Goal: Book appointment/travel/reservation

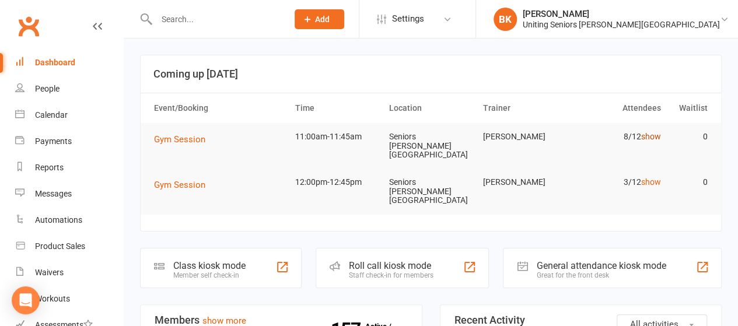
click at [655, 138] on link "show" at bounding box center [651, 136] width 20 height 9
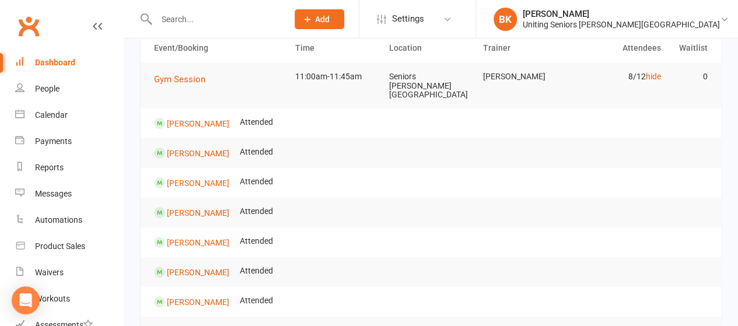
scroll to position [58, 0]
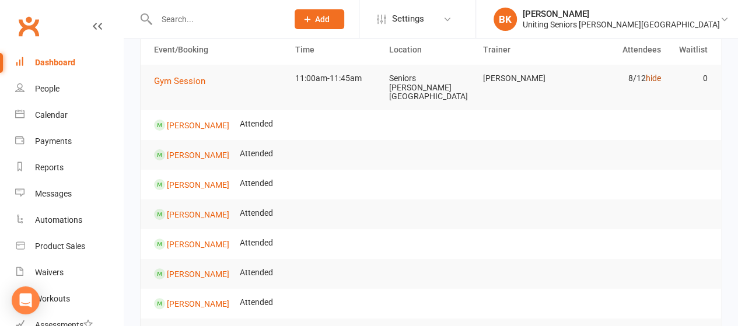
click at [656, 81] on link "hide" at bounding box center [652, 78] width 15 height 9
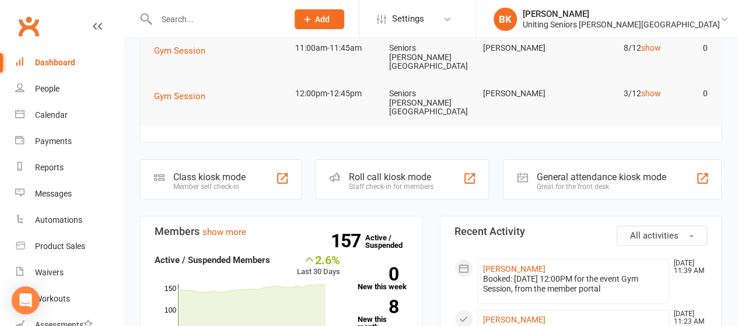
scroll to position [0, 0]
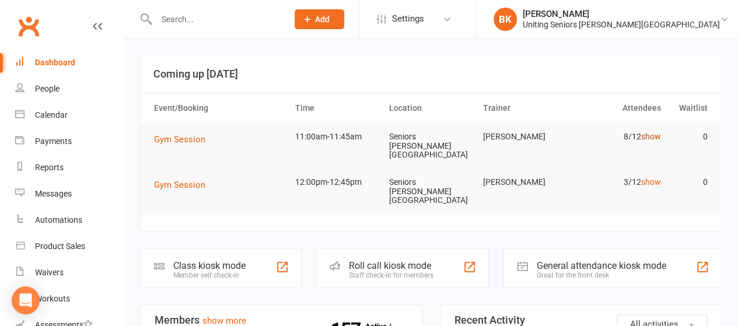
click at [651, 138] on link "show" at bounding box center [651, 136] width 20 height 9
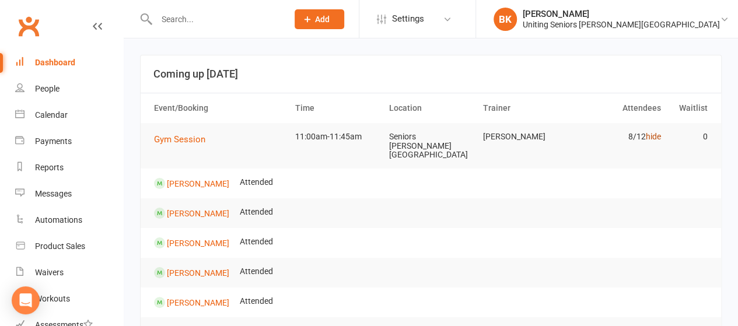
click at [651, 138] on link "hide" at bounding box center [652, 136] width 15 height 9
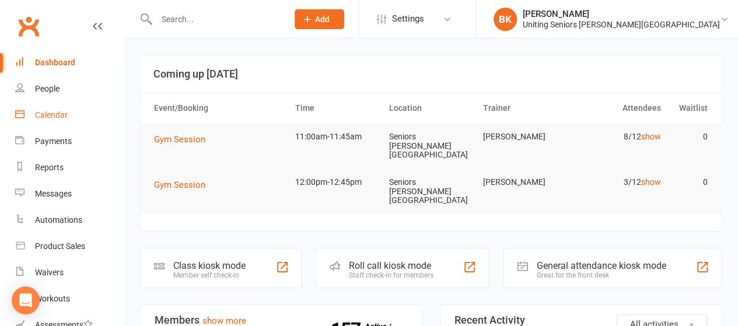
click at [63, 118] on div "Calendar" at bounding box center [51, 114] width 33 height 9
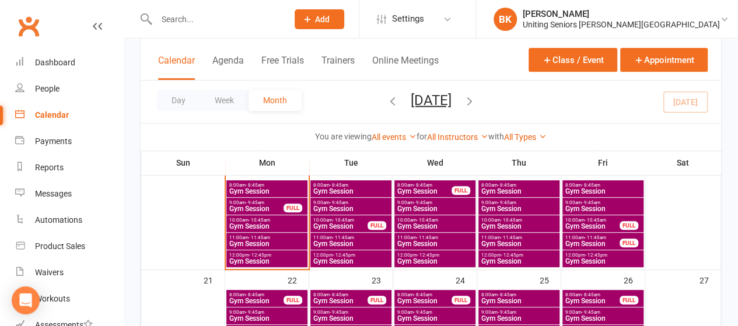
scroll to position [381, 0]
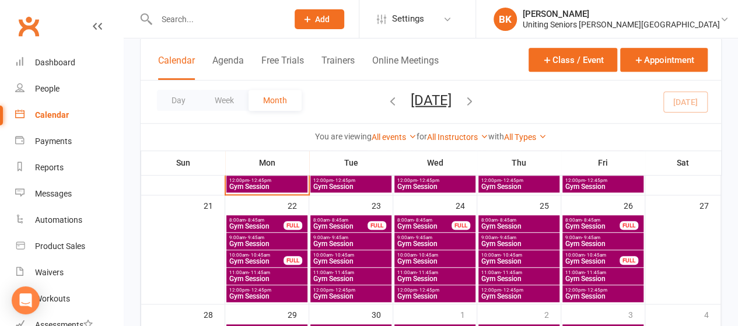
click at [253, 293] on span "Gym Session" at bounding box center [267, 296] width 76 height 7
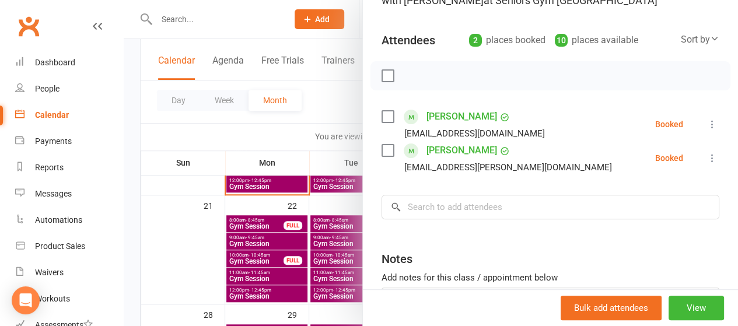
scroll to position [132, 0]
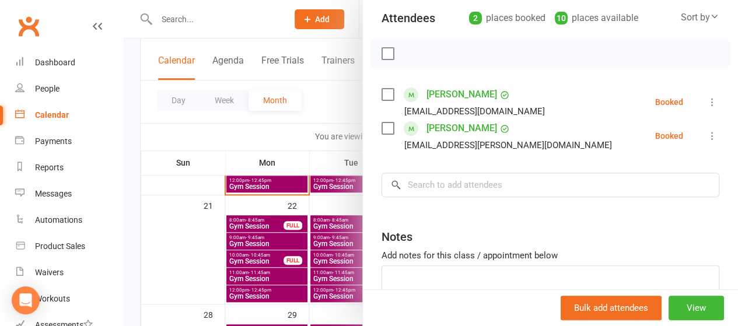
click at [705, 142] on button at bounding box center [712, 136] width 14 height 14
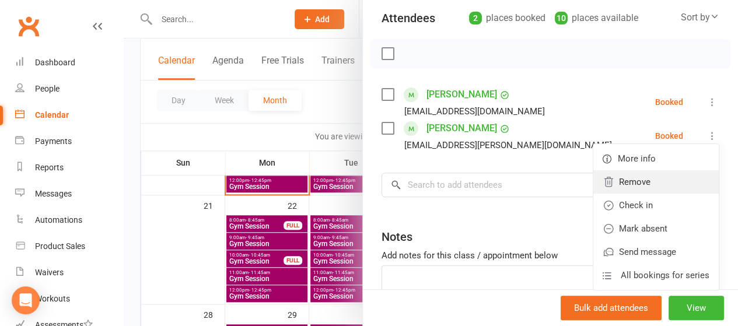
click at [632, 181] on link "Remove" at bounding box center [655, 181] width 125 height 23
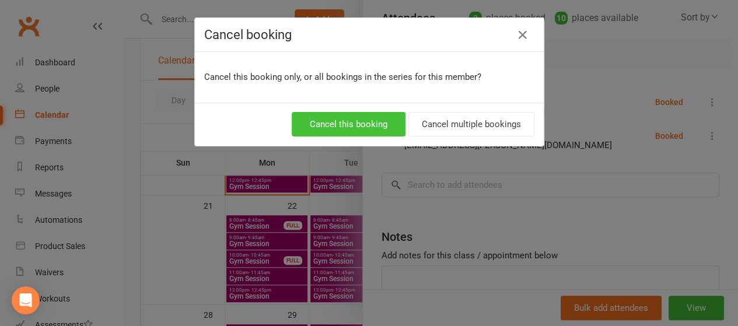
click at [333, 131] on button "Cancel this booking" at bounding box center [349, 124] width 114 height 25
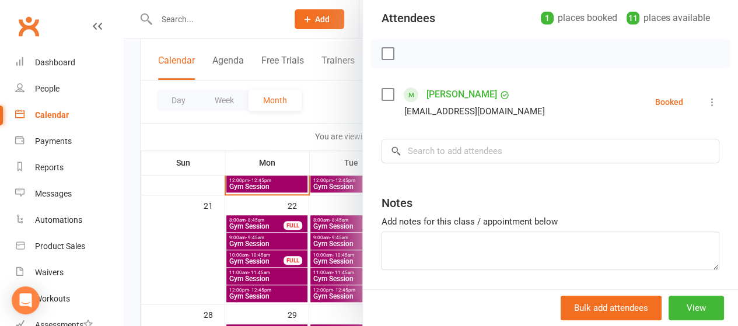
click at [288, 120] on div at bounding box center [431, 163] width 614 height 326
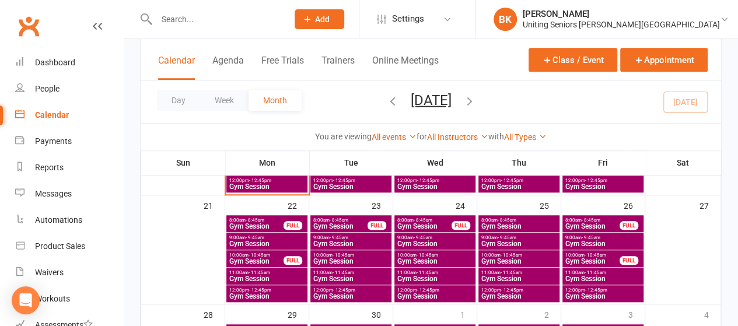
click at [259, 272] on span "- 11:45am" at bounding box center [260, 272] width 22 height 5
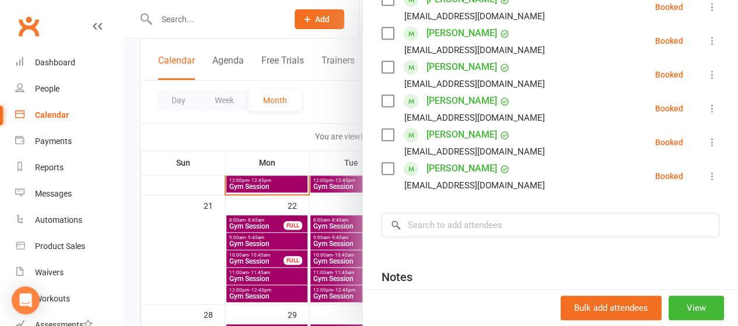
scroll to position [295, 0]
click at [443, 218] on input "search" at bounding box center [551, 225] width 338 height 25
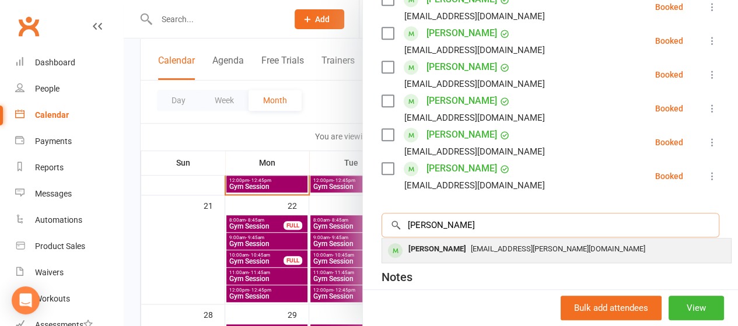
type input "[PERSON_NAME]"
click at [439, 247] on div "[PERSON_NAME]" at bounding box center [437, 249] width 67 height 17
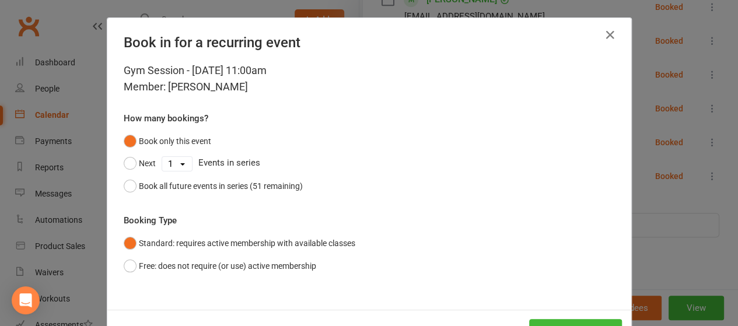
scroll to position [43, 0]
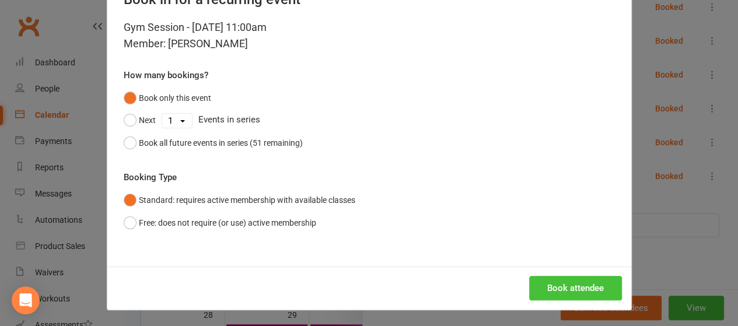
click at [564, 283] on button "Book attendee" at bounding box center [575, 288] width 93 height 25
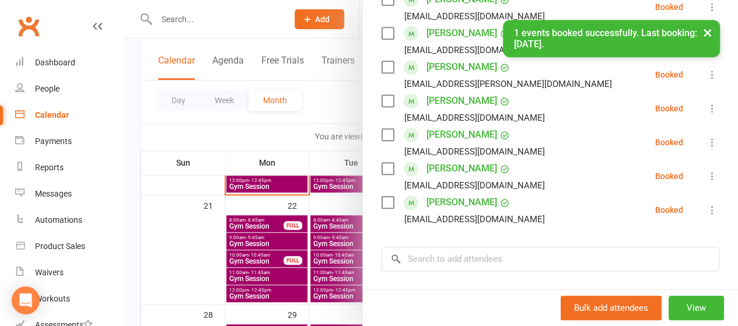
scroll to position [0, 0]
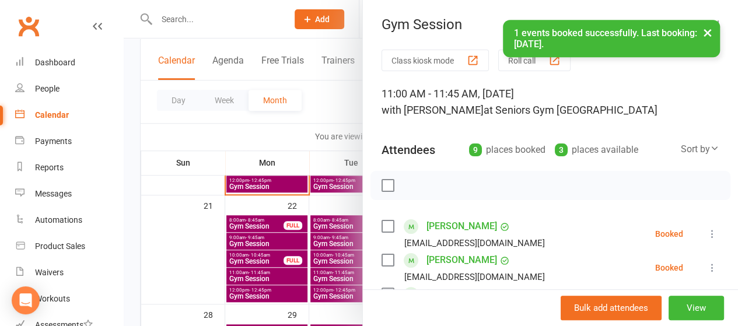
click at [88, 20] on div "× 1 events booked successfully. Last booking: [DATE]." at bounding box center [361, 20] width 723 height 0
click at [64, 64] on div "Dashboard" at bounding box center [55, 62] width 40 height 9
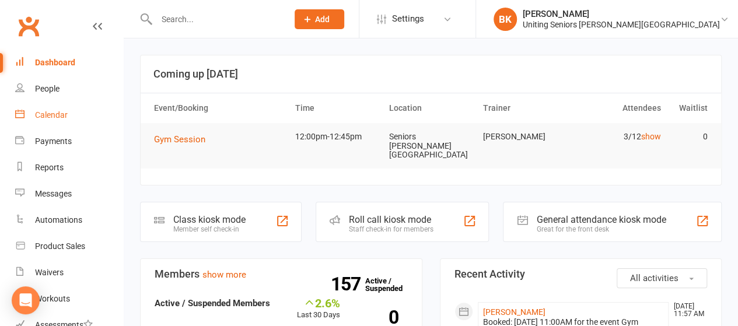
click at [82, 114] on link "Calendar" at bounding box center [69, 115] width 108 height 26
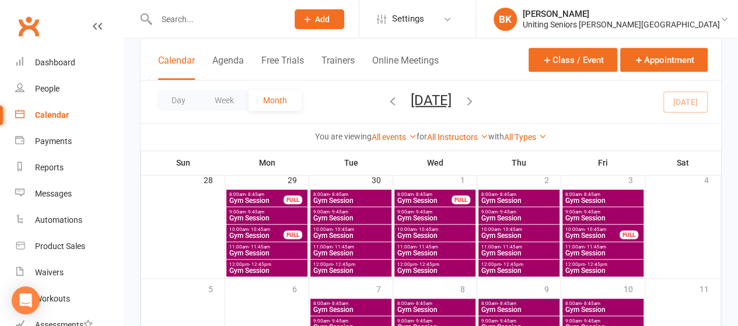
scroll to position [557, 0]
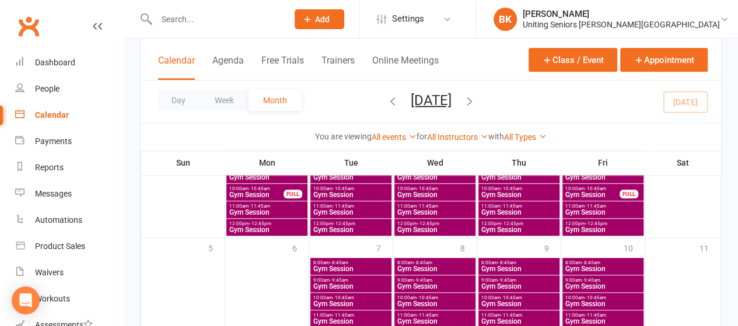
click at [257, 223] on span "- 12:45pm" at bounding box center [260, 223] width 22 height 5
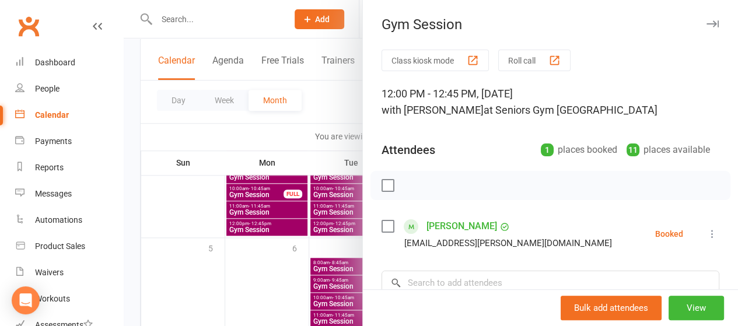
scroll to position [93, 0]
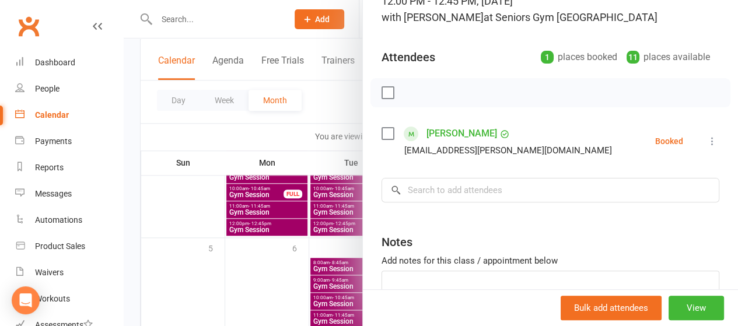
click at [310, 131] on div at bounding box center [431, 163] width 614 height 326
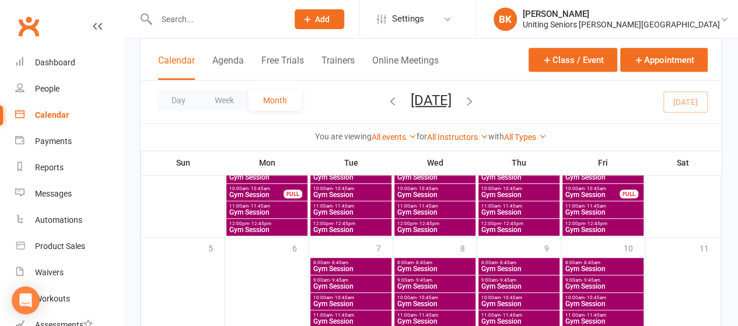
scroll to position [610, 0]
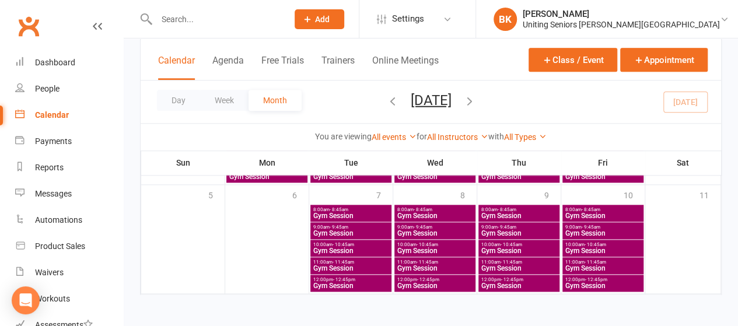
click at [476, 100] on icon "button" at bounding box center [469, 100] width 13 height 13
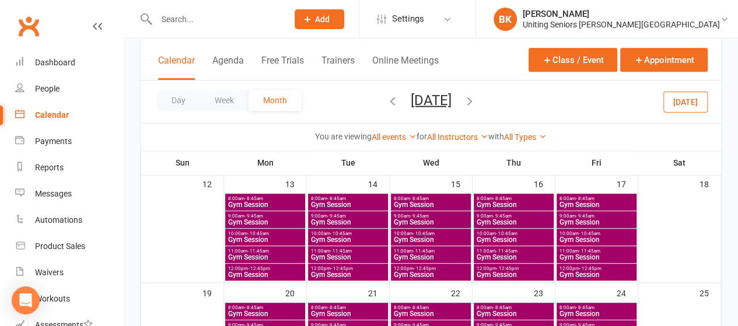
scroll to position [292, 0]
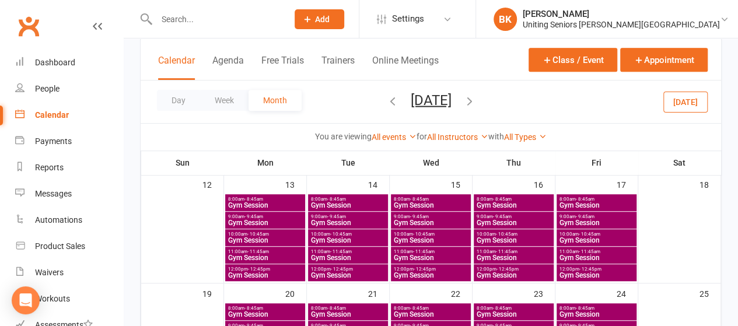
click at [260, 256] on span "Gym Session" at bounding box center [265, 257] width 75 height 7
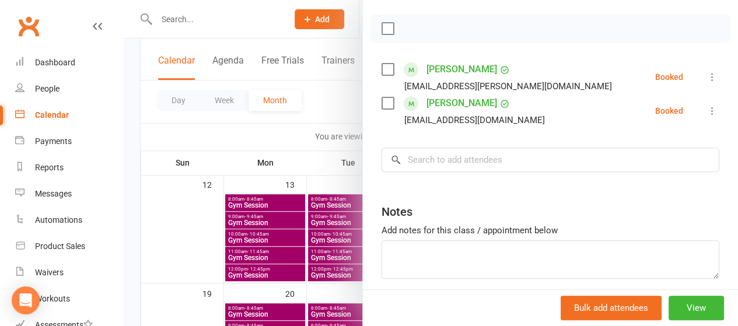
scroll to position [158, 0]
click at [707, 77] on icon at bounding box center [713, 77] width 12 height 12
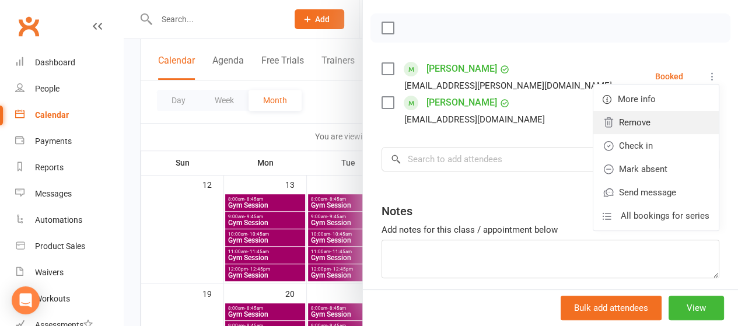
click at [639, 125] on link "Remove" at bounding box center [655, 122] width 125 height 23
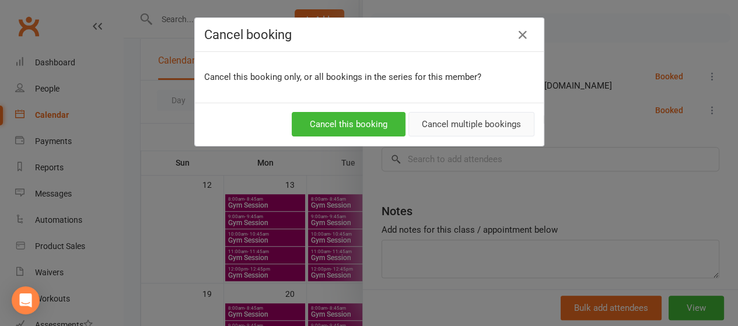
click at [446, 129] on button "Cancel multiple bookings" at bounding box center [471, 124] width 126 height 25
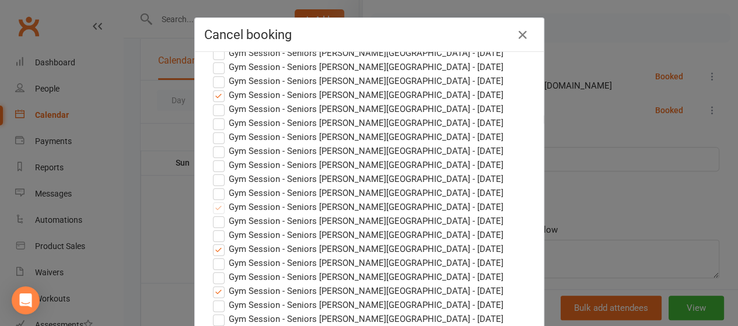
scroll to position [60, 0]
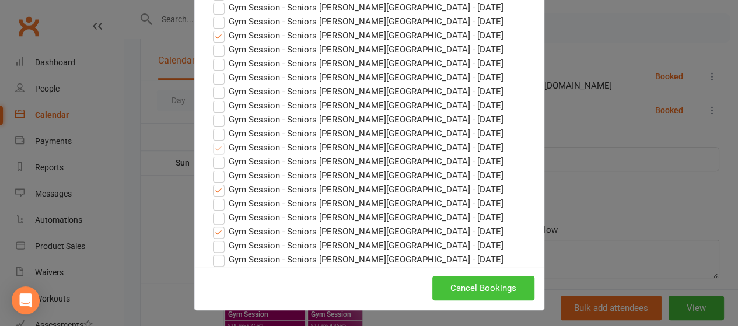
click at [464, 283] on button "Cancel Bookings" at bounding box center [483, 288] width 102 height 25
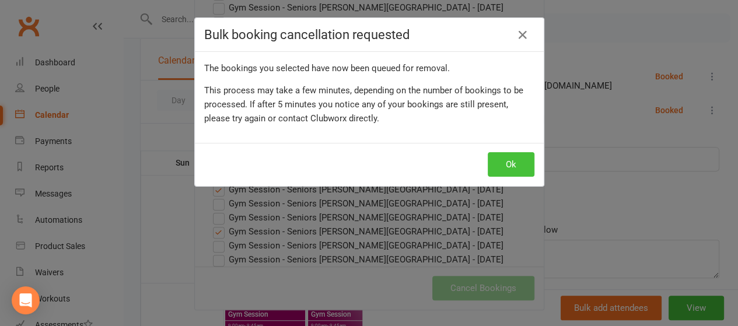
click at [511, 157] on button "Ok" at bounding box center [511, 164] width 47 height 25
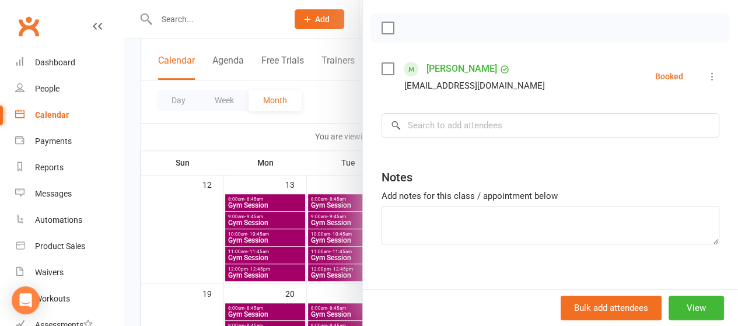
click at [319, 103] on div at bounding box center [431, 163] width 614 height 326
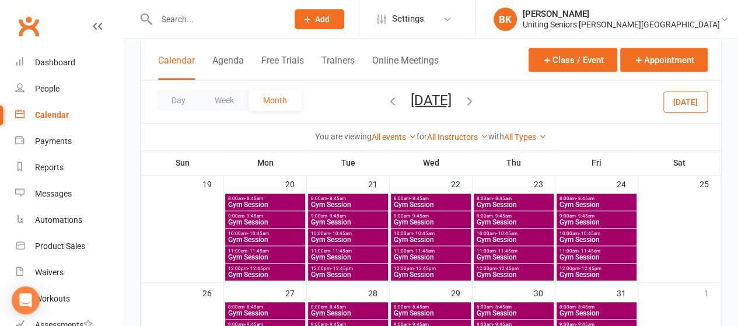
scroll to position [403, 0]
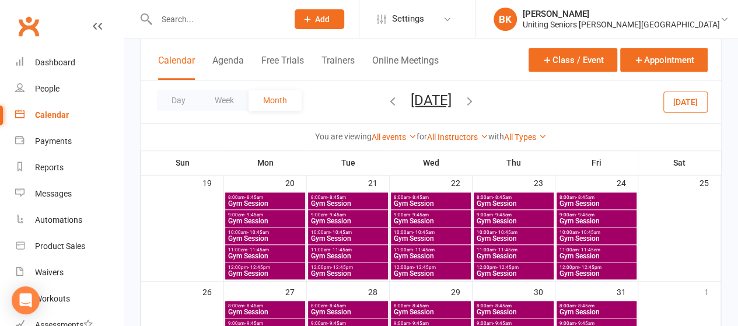
click at [251, 272] on span "Gym Session" at bounding box center [265, 273] width 75 height 7
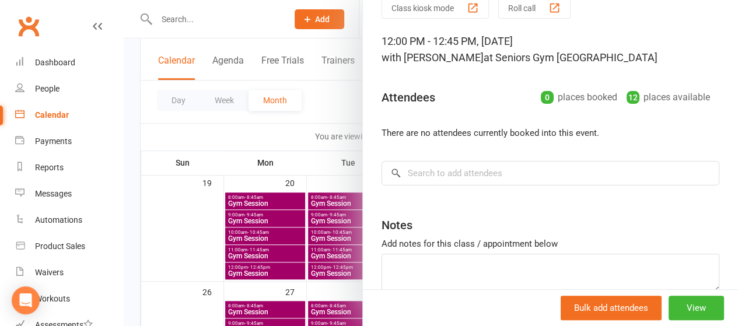
scroll to position [53, 0]
click at [307, 134] on div at bounding box center [431, 163] width 614 height 326
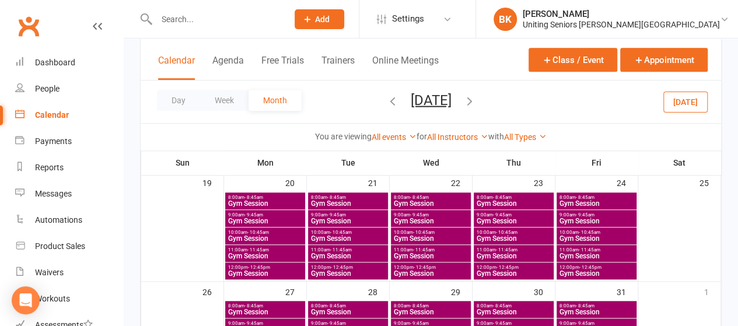
click at [246, 253] on span "Gym Session" at bounding box center [265, 256] width 75 height 7
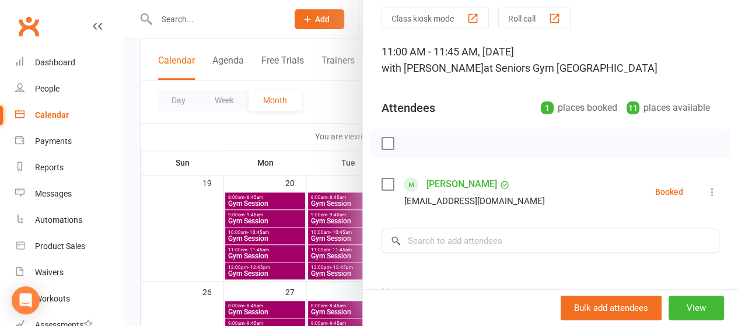
scroll to position [41, 0]
click at [328, 159] on div at bounding box center [431, 163] width 614 height 326
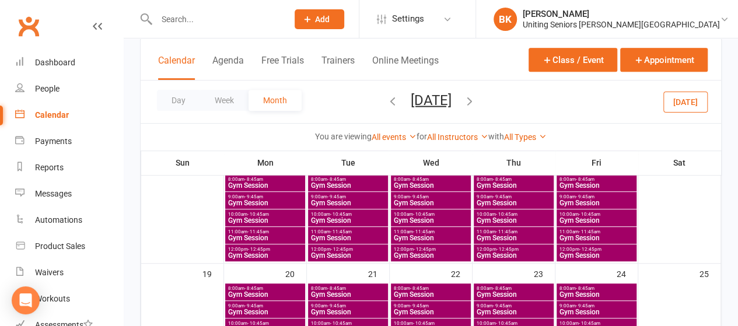
scroll to position [322, 0]
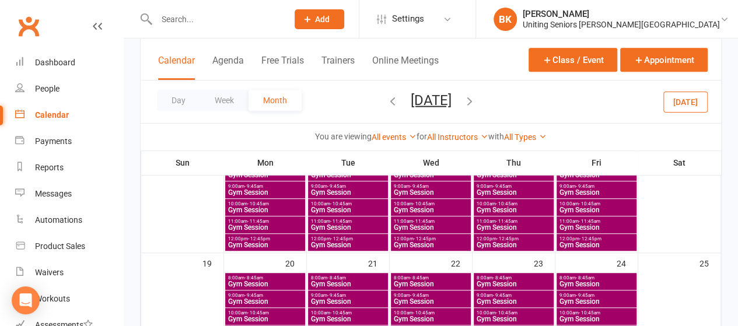
click at [251, 242] on span "Gym Session" at bounding box center [265, 245] width 75 height 7
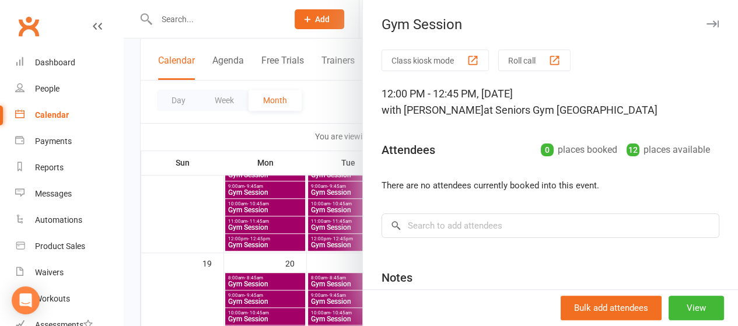
scroll to position [112, 0]
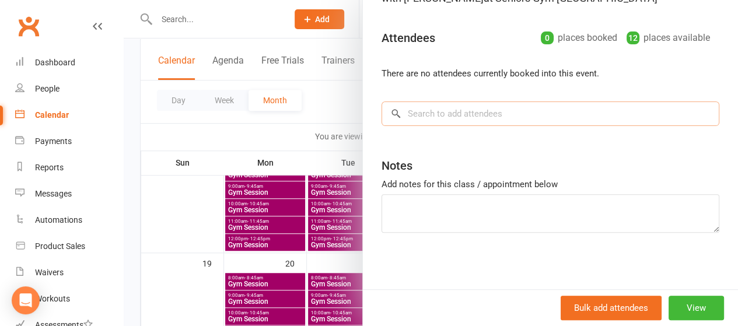
click at [428, 113] on input "search" at bounding box center [551, 114] width 338 height 25
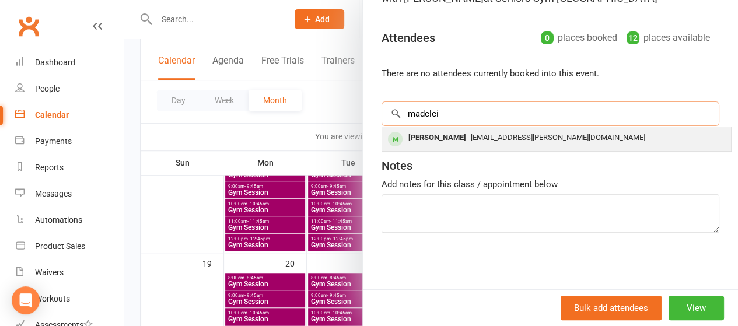
type input "madelei"
click at [414, 141] on div "[PERSON_NAME]" at bounding box center [437, 138] width 67 height 17
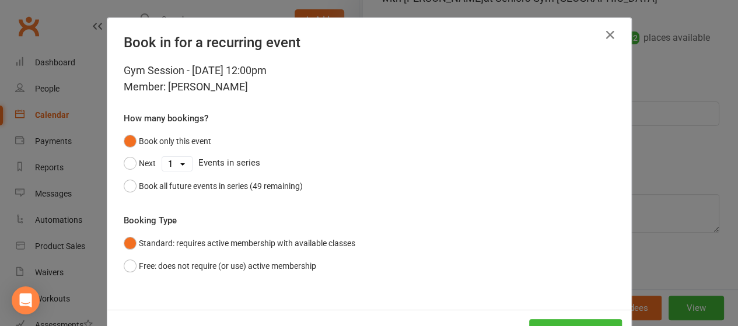
click at [180, 163] on select "1 2 3 4 5 6 7 8 9 10 11 12 13 14 15 16 17 18 19 20 21 22 23 24 25 26 27 28 29 3…" at bounding box center [177, 164] width 30 height 14
select select "2"
click at [162, 157] on select "1 2 3 4 5 6 7 8 9 10 11 12 13 14 15 16 17 18 19 20 21 22 23 24 25 26 27 28 29 3…" at bounding box center [177, 164] width 30 height 14
click at [126, 160] on button "Next" at bounding box center [140, 163] width 32 height 22
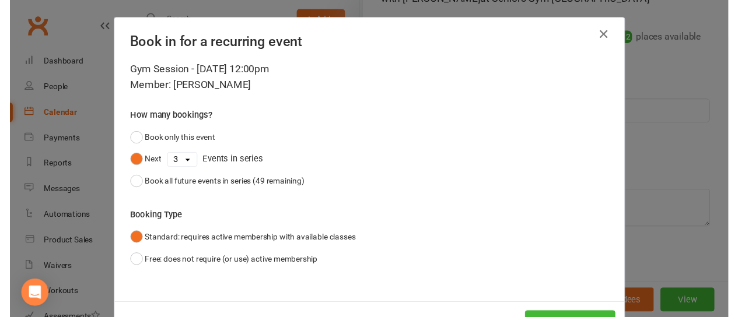
scroll to position [43, 0]
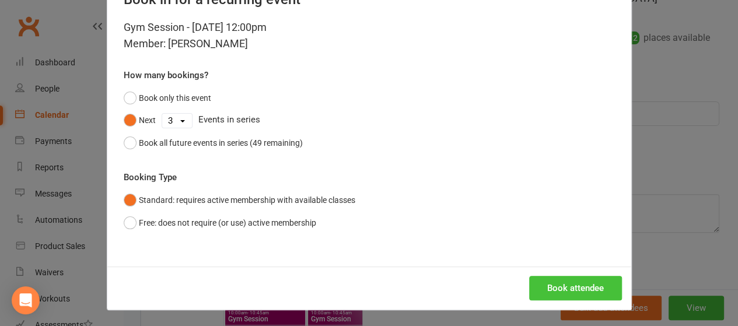
click at [585, 284] on button "Book attendee" at bounding box center [575, 288] width 93 height 25
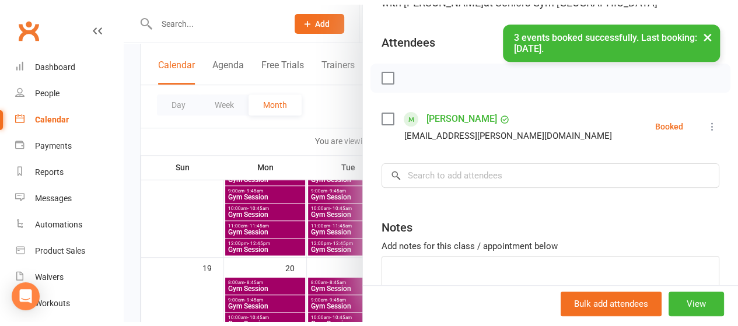
scroll to position [0, 0]
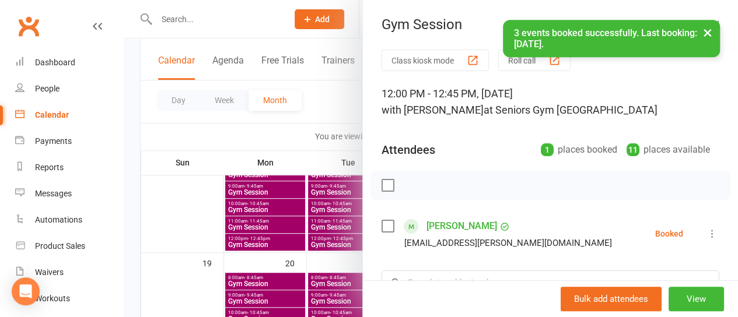
click at [313, 117] on div at bounding box center [431, 158] width 614 height 317
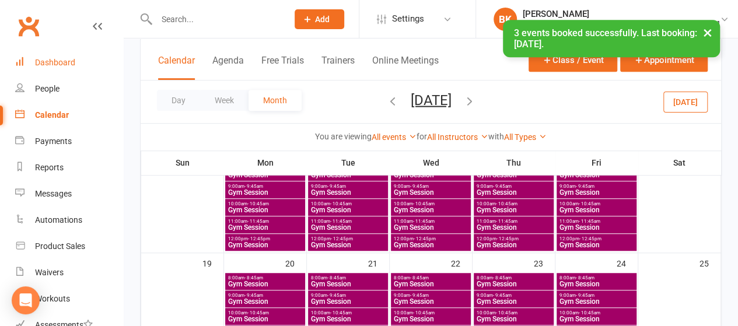
click at [40, 64] on div "Dashboard" at bounding box center [55, 62] width 40 height 9
